Goal: Task Accomplishment & Management: Complete application form

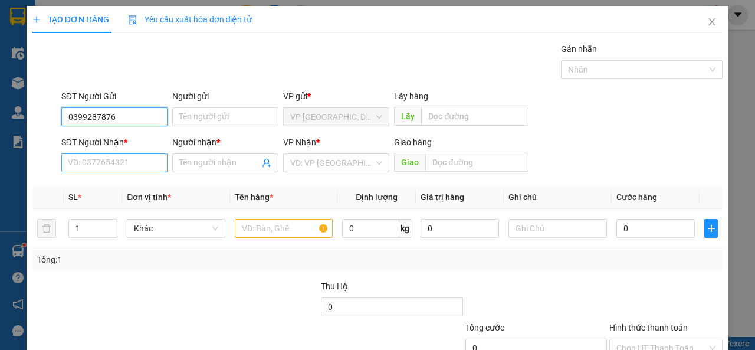
type input "0399287876"
click at [127, 169] on input "SĐT Người Nhận *" at bounding box center [114, 162] width 106 height 19
click at [84, 163] on input "0964533671" at bounding box center [114, 162] width 106 height 19
click at [98, 166] on input "0964533671" at bounding box center [114, 162] width 106 height 19
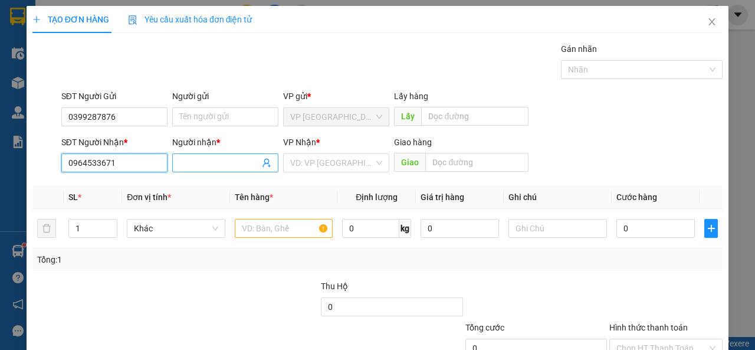
type input "0964533671"
click at [215, 160] on input "Người nhận *" at bounding box center [219, 162] width 80 height 13
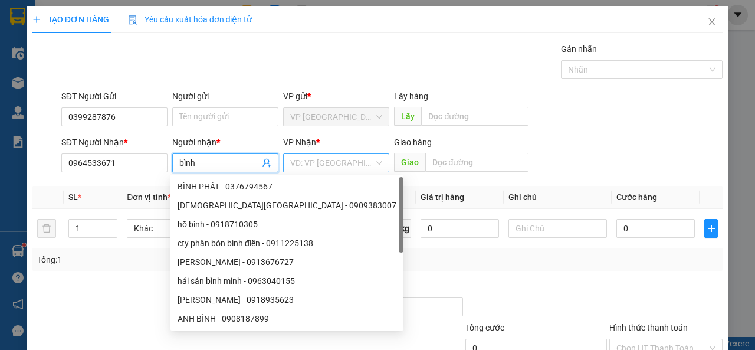
type input "bình"
click at [349, 166] on input "search" at bounding box center [332, 163] width 84 height 18
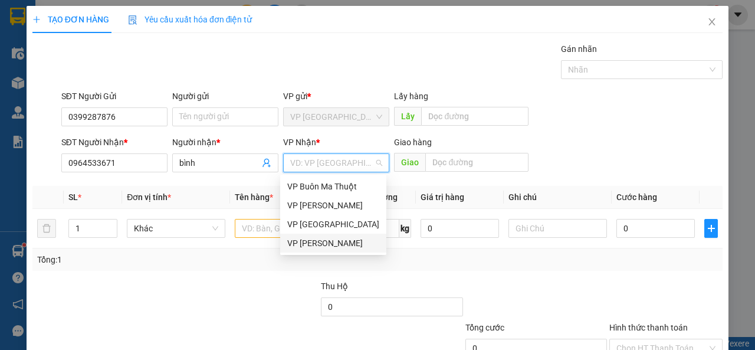
click at [366, 247] on div "VP [PERSON_NAME]" at bounding box center [333, 242] width 92 height 13
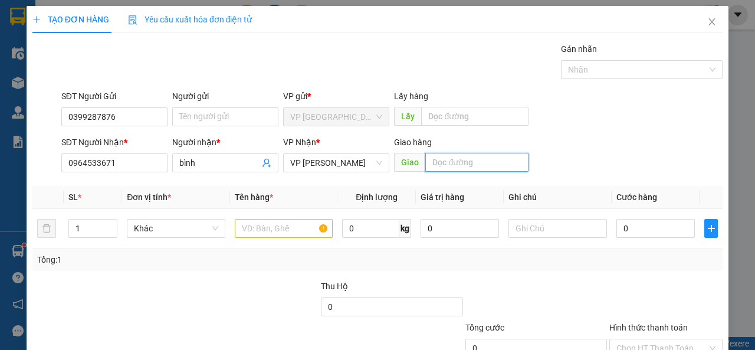
click at [449, 165] on input "text" at bounding box center [476, 162] width 103 height 19
click at [264, 234] on input "text" at bounding box center [284, 228] width 98 height 19
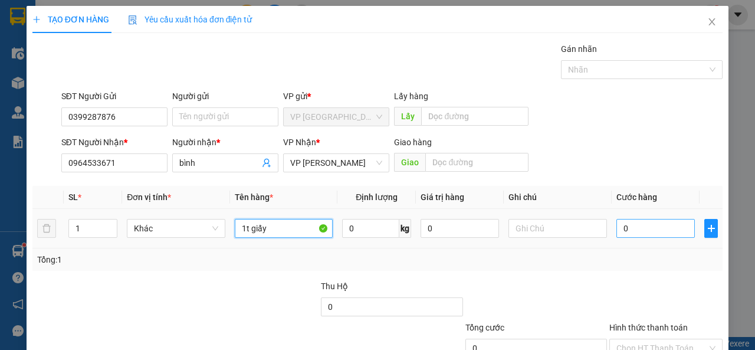
type input "1t giấy"
click at [641, 224] on input "0" at bounding box center [655, 228] width 78 height 19
type input "7"
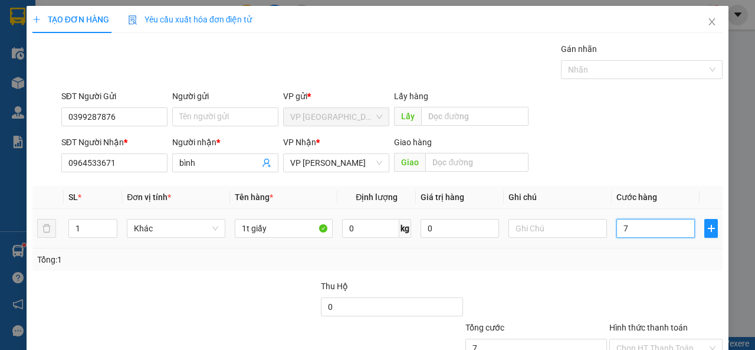
type input "70"
type input "700"
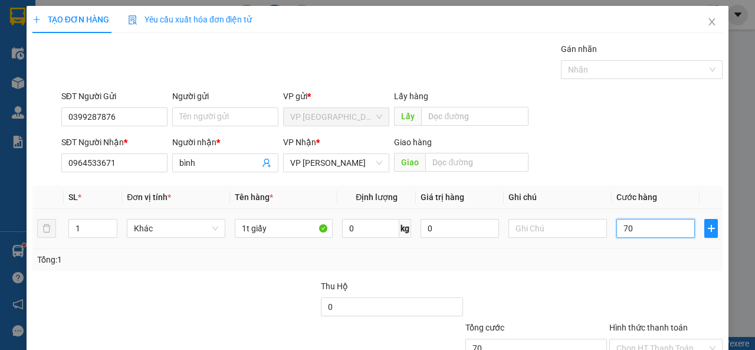
type input "700"
type input "7.000"
type input "70.000"
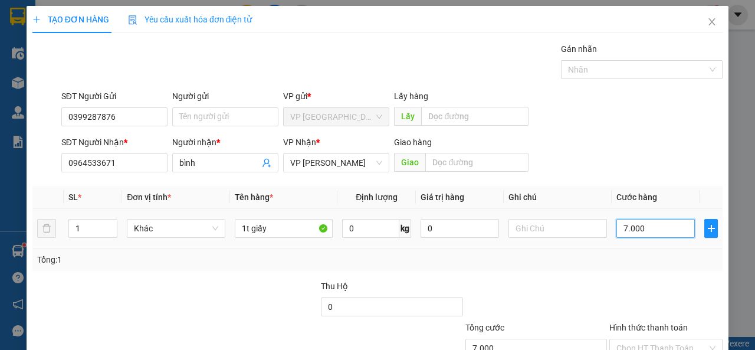
type input "70.000"
click at [640, 295] on div at bounding box center [666, 300] width 116 height 41
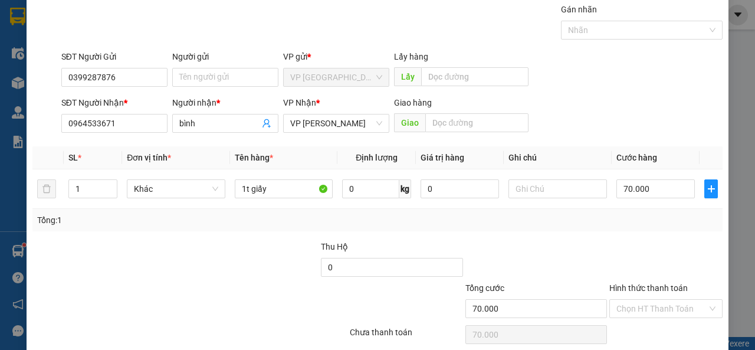
scroll to position [87, 0]
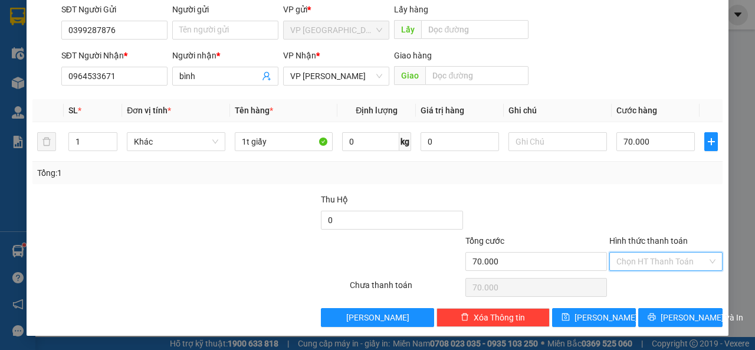
click at [629, 261] on input "Hình thức thanh toán" at bounding box center [661, 261] width 91 height 18
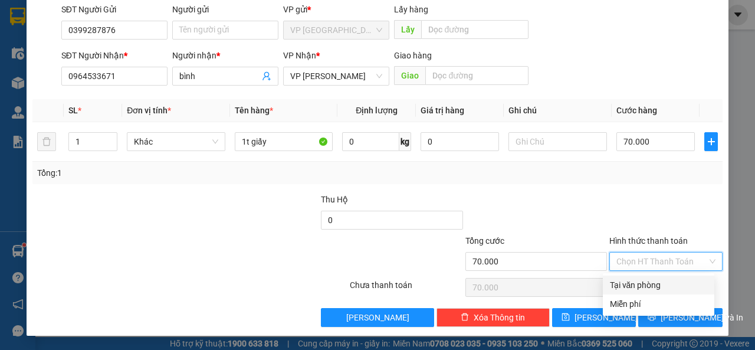
click at [645, 285] on div "Tại văn phòng" at bounding box center [658, 284] width 97 height 13
type input "0"
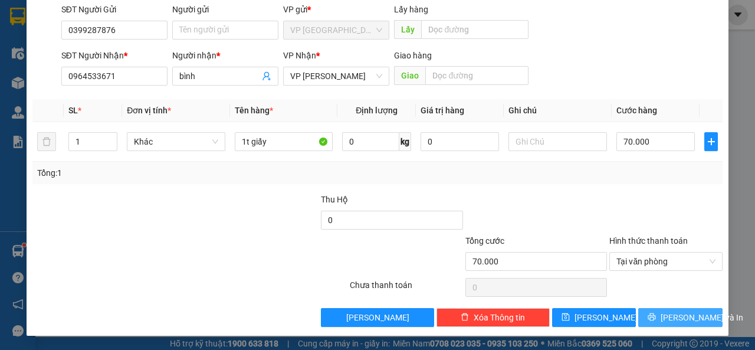
click at [676, 316] on span "[PERSON_NAME] và In" at bounding box center [701, 317] width 83 height 13
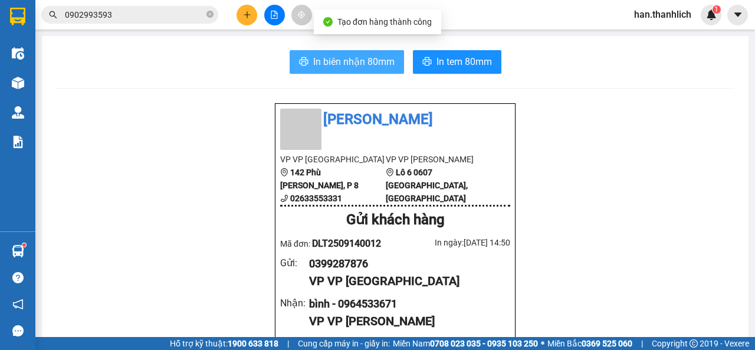
click at [338, 63] on span "In biên nhận 80mm" at bounding box center [353, 61] width 81 height 15
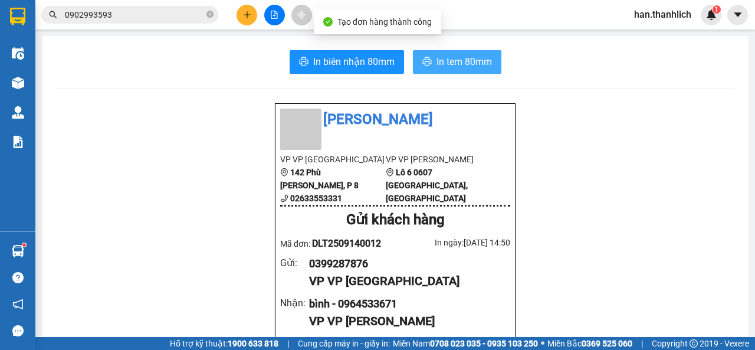
click at [438, 59] on span "In tem 80mm" at bounding box center [463, 61] width 55 height 15
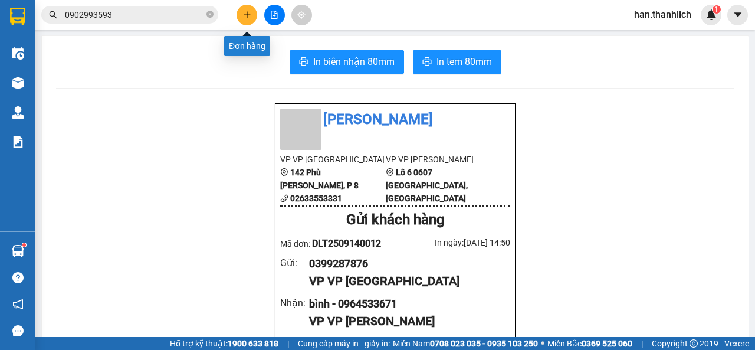
click at [243, 17] on icon "plus" at bounding box center [247, 15] width 8 height 8
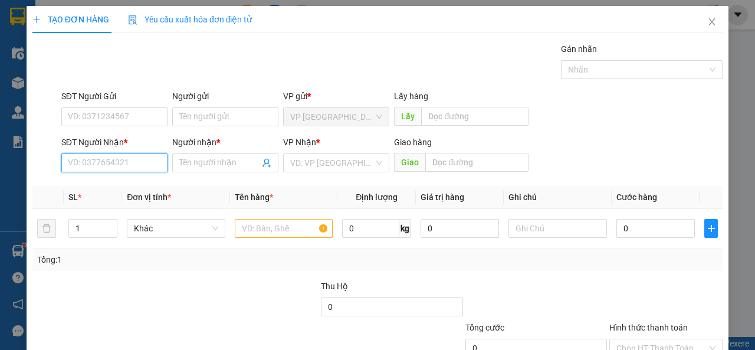
click at [123, 164] on input "SĐT Người Nhận *" at bounding box center [114, 162] width 106 height 19
type input "3"
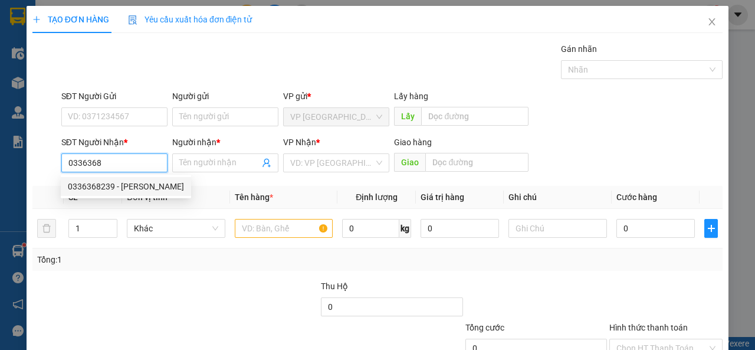
click at [124, 183] on div "0336368239 - [PERSON_NAME]" at bounding box center [126, 186] width 116 height 13
type input "0336368239"
type input "trinh"
type input "bình tân"
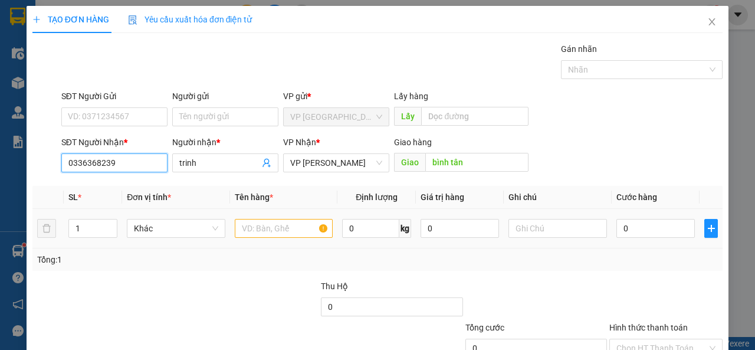
type input "0336368239"
click at [295, 231] on input "text" at bounding box center [284, 228] width 98 height 19
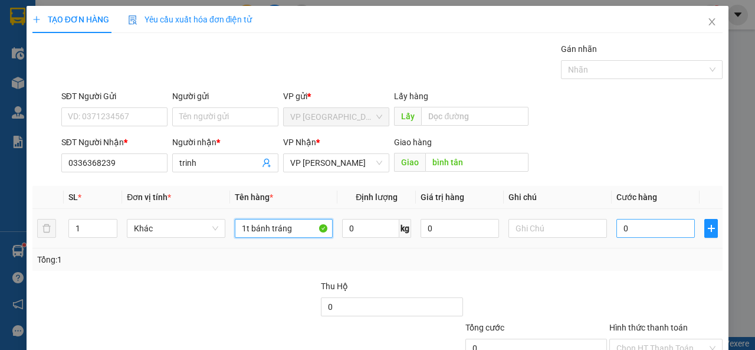
type input "1t bánh tráng"
click at [629, 224] on input "0" at bounding box center [655, 228] width 78 height 19
type input "4"
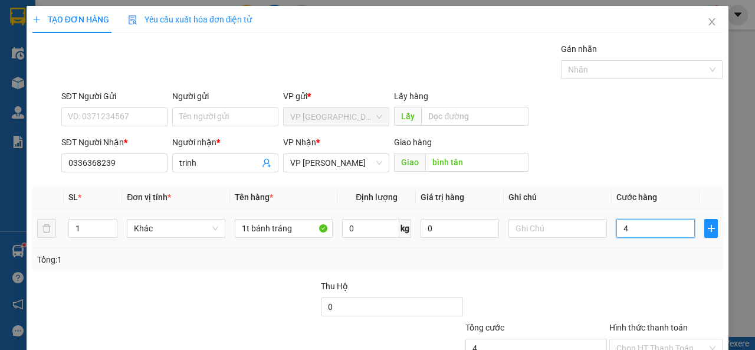
type input "40"
type input "400"
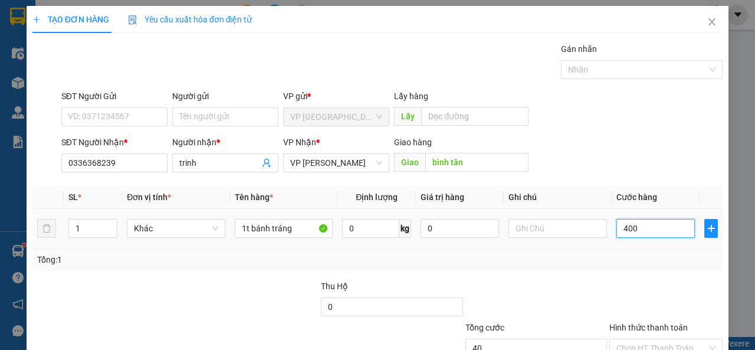
type input "400"
type input "4.000"
type input "40.000"
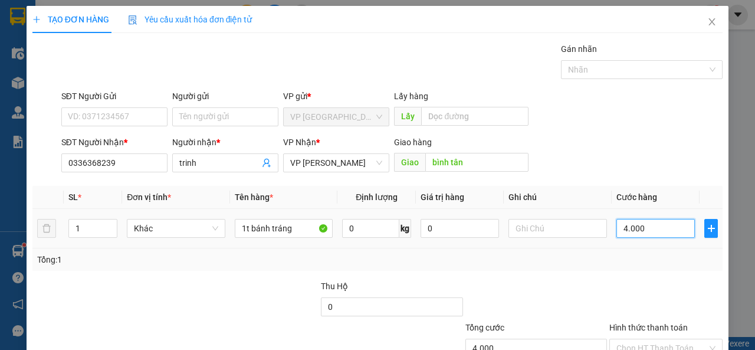
type input "40.000"
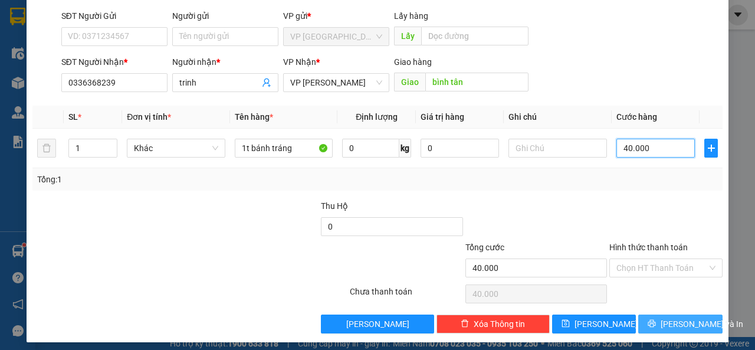
scroll to position [87, 0]
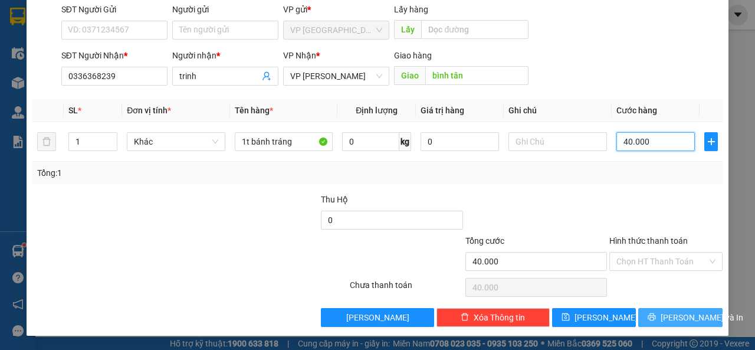
type input "40.000"
click at [660, 312] on button "[PERSON_NAME] và In" at bounding box center [680, 317] width 84 height 19
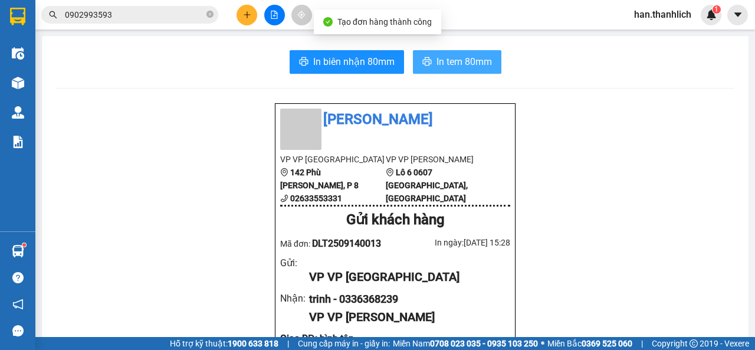
click at [454, 64] on span "In tem 80mm" at bounding box center [463, 61] width 55 height 15
